Goal: Information Seeking & Learning: Compare options

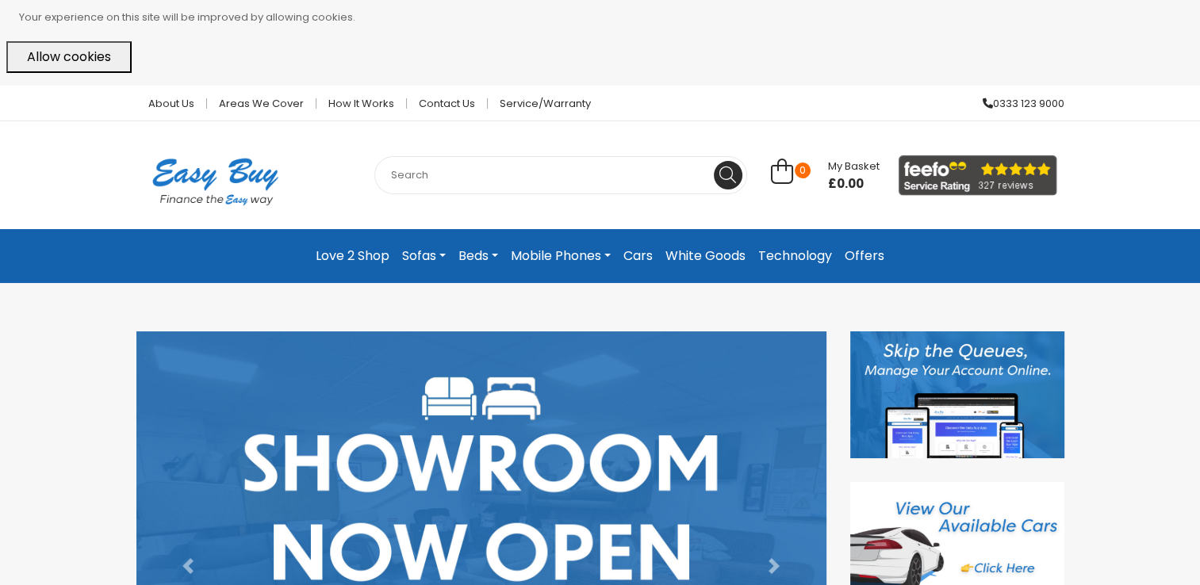
click at [451, 180] on input "text" at bounding box center [560, 175] width 373 height 38
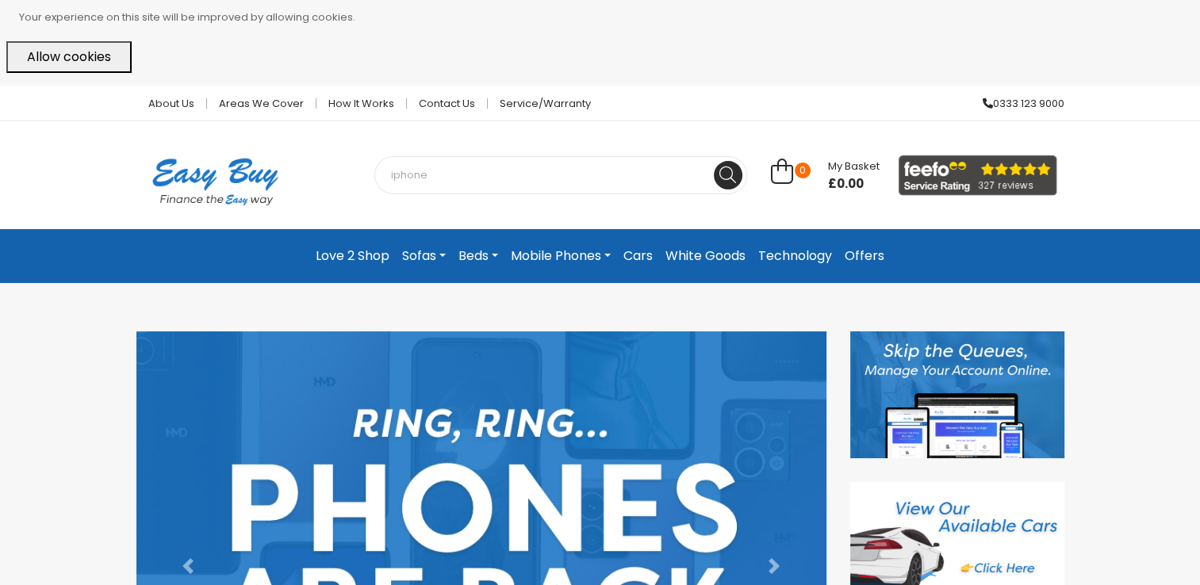
type input "iphone"
click at [714, 161] on button at bounding box center [728, 175] width 29 height 29
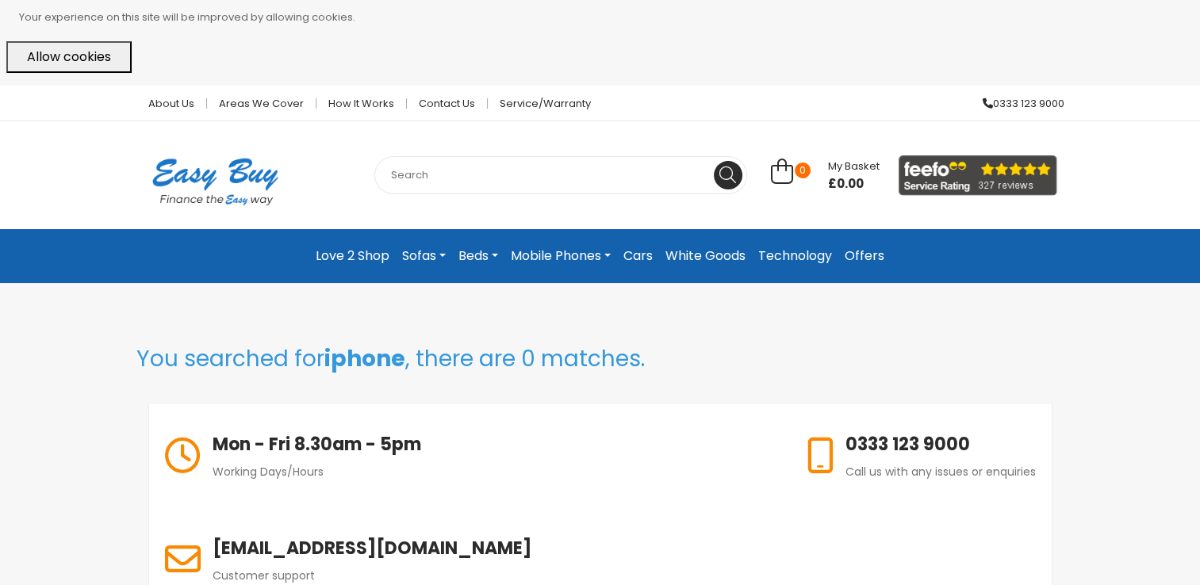
click at [519, 186] on input "text" at bounding box center [560, 175] width 373 height 38
type input "sa"
click at [552, 255] on link "Mobile Phones" at bounding box center [560, 256] width 113 height 29
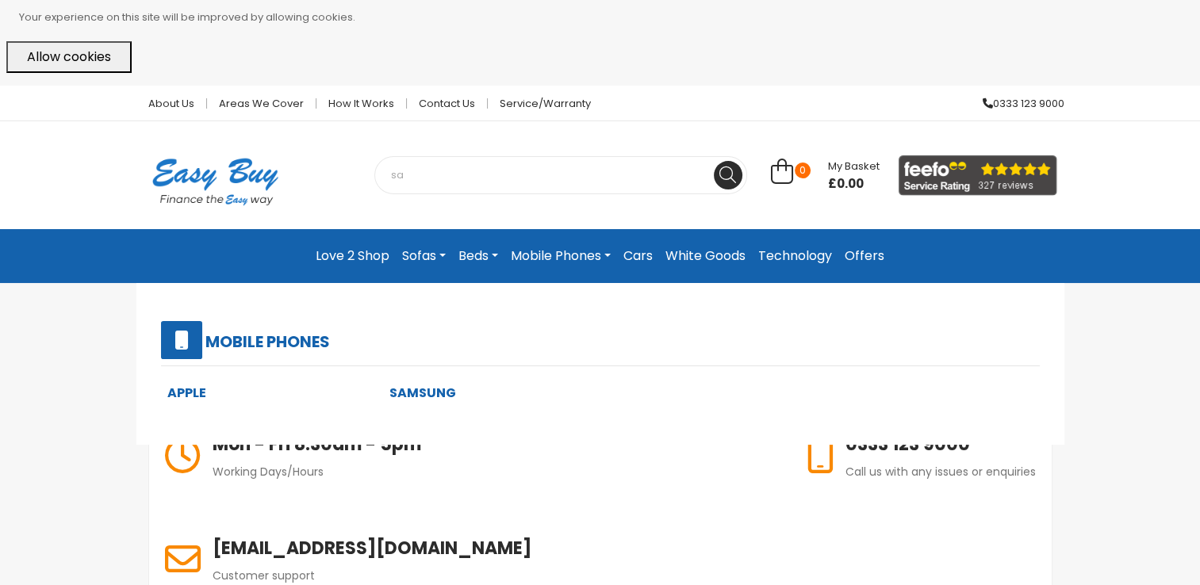
click at [201, 397] on link "Apple" at bounding box center [186, 393] width 39 height 18
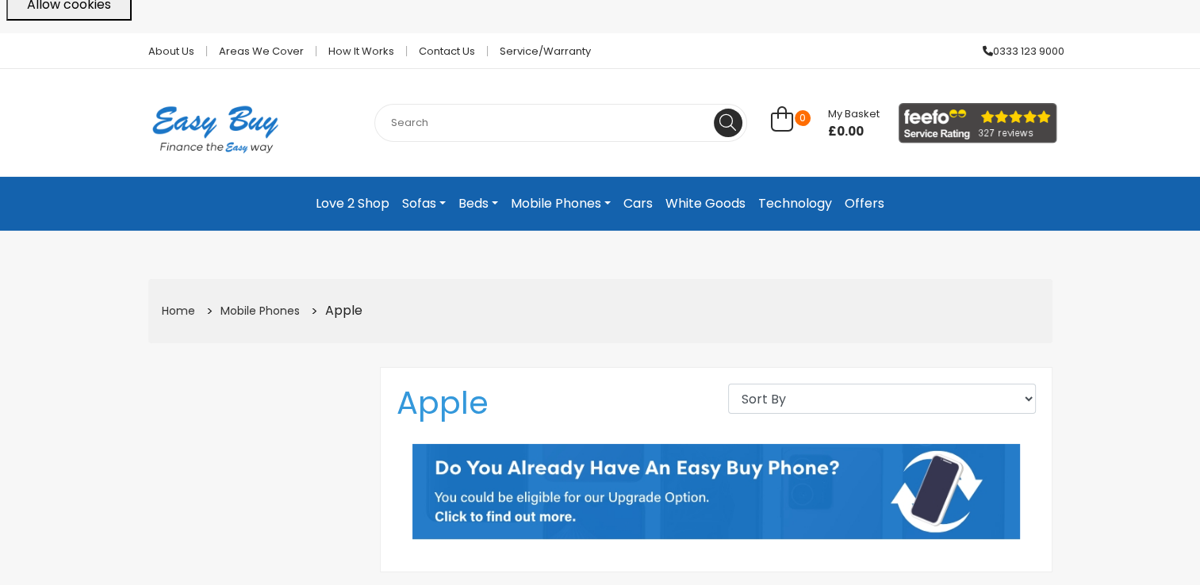
scroll to position [17, 0]
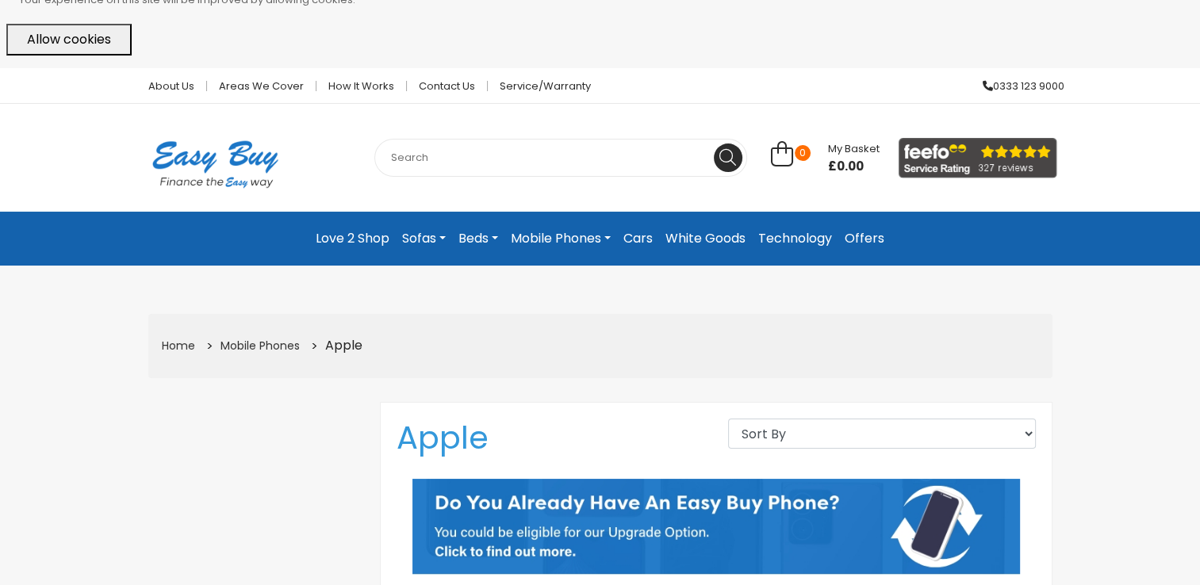
click at [547, 233] on link "Mobile Phones" at bounding box center [560, 238] width 113 height 29
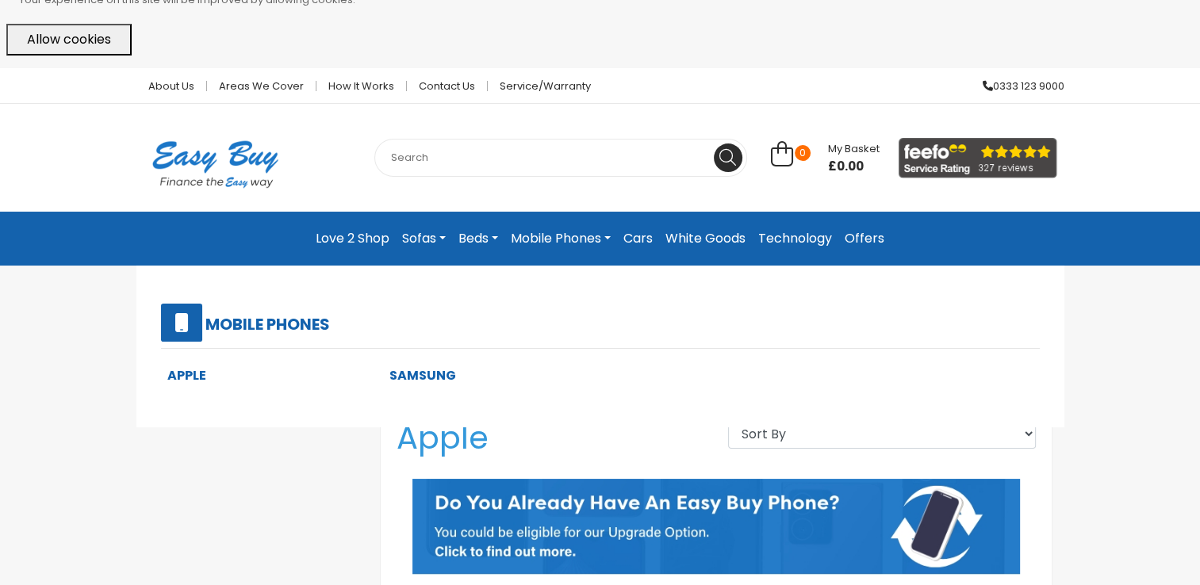
click at [418, 358] on div "Apple Samsung" at bounding box center [600, 388] width 904 height 79
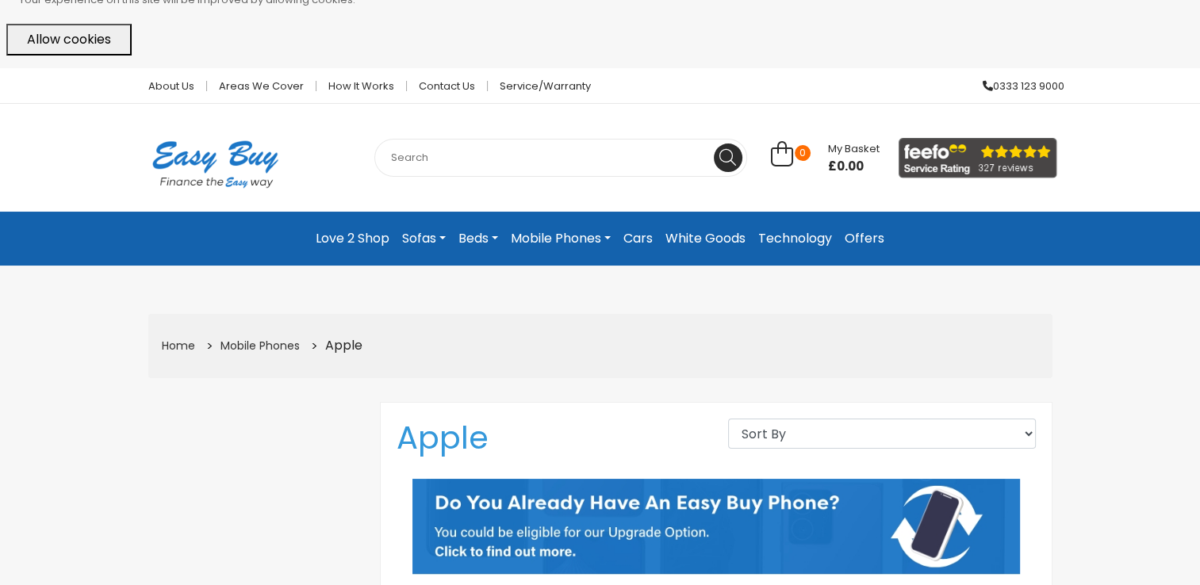
click at [542, 220] on nav "0 Love 2 Shop Sofas Sofas Special Order Sofas In Stock Sofas Beds Beds" at bounding box center [600, 239] width 1176 height 54
click at [542, 236] on link "Mobile Phones" at bounding box center [560, 238] width 113 height 29
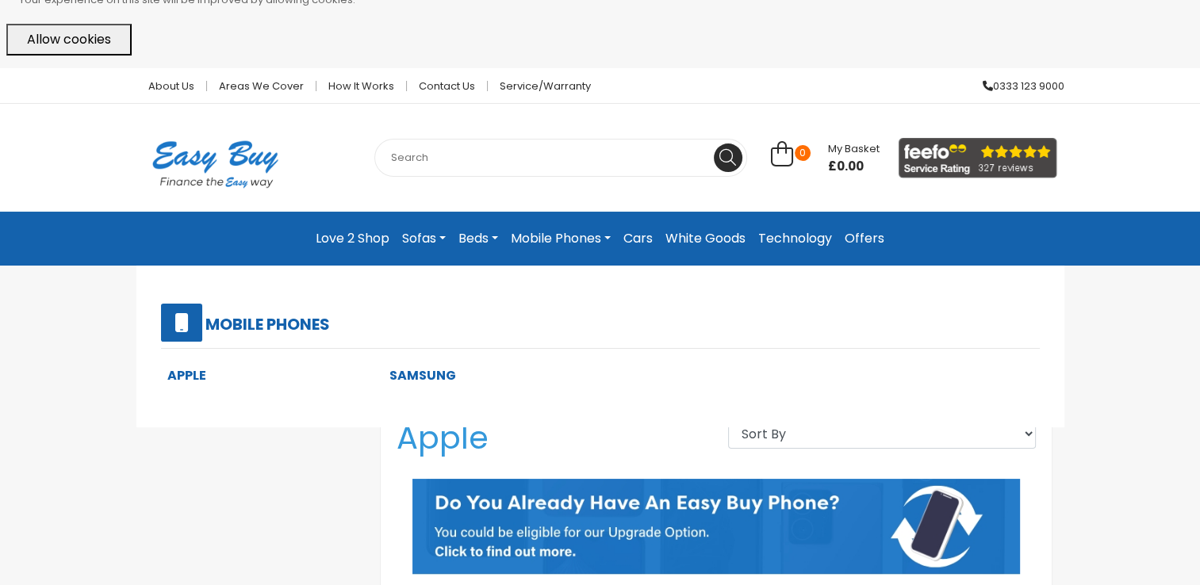
click at [418, 379] on link "Samsung" at bounding box center [422, 375] width 67 height 18
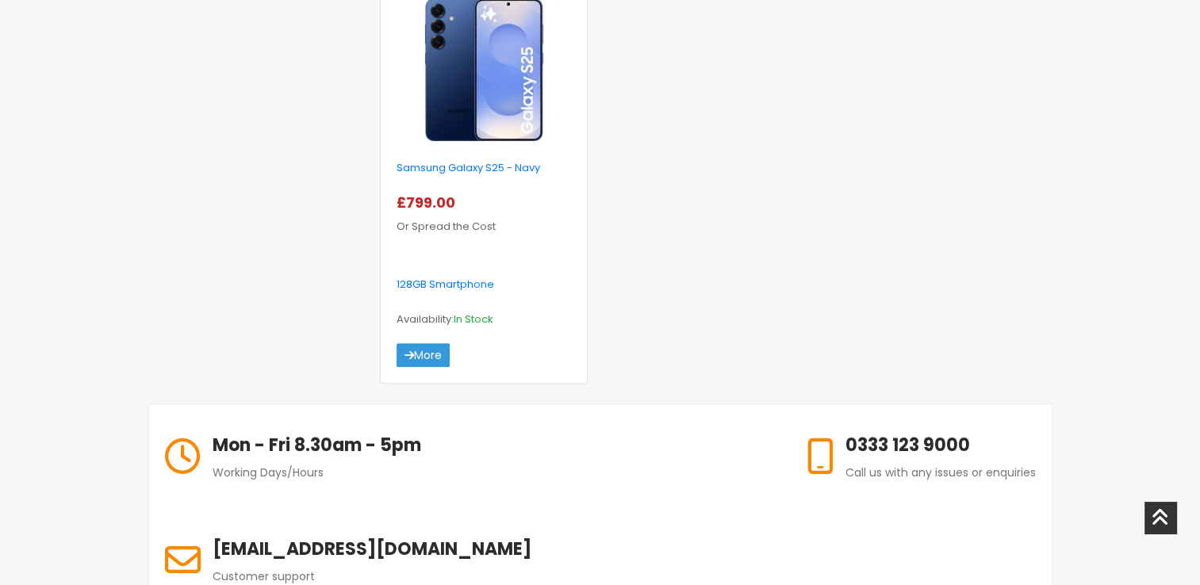
scroll to position [663, 0]
